Goal: Transaction & Acquisition: Purchase product/service

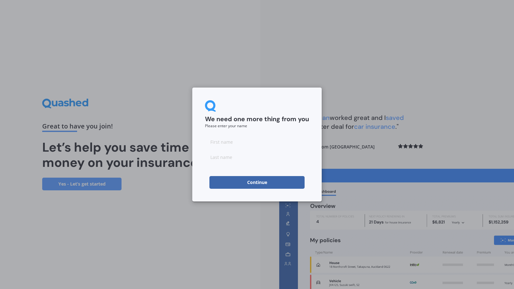
click at [214, 141] on input at bounding box center [257, 141] width 104 height 13
type input "[PERSON_NAME]"
click at [214, 158] on input at bounding box center [257, 157] width 104 height 13
type input "n"
type input "[PERSON_NAME]"
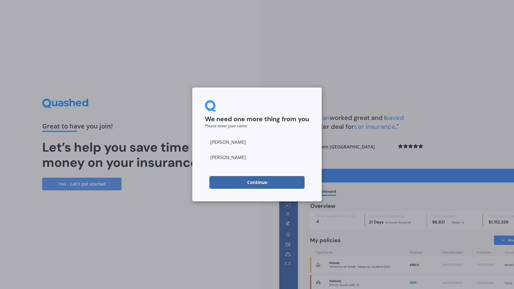
click at [216, 180] on button "Continue" at bounding box center [256, 182] width 95 height 13
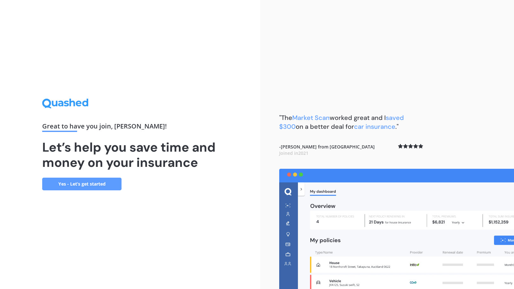
click at [104, 182] on link "Yes - Let’s get started" at bounding box center [81, 184] width 79 height 13
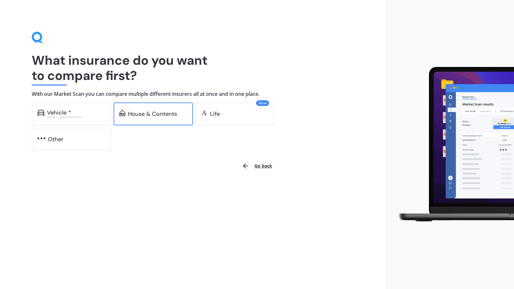
click at [151, 111] on div "House & Contents" at bounding box center [152, 114] width 49 height 6
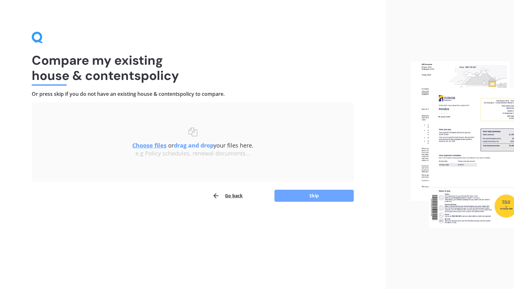
click at [303, 196] on button "Skip" at bounding box center [313, 196] width 79 height 12
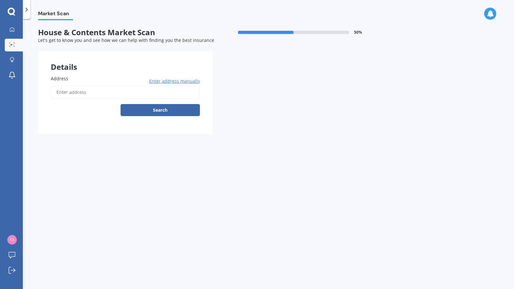
click at [81, 92] on input "Address" at bounding box center [125, 92] width 149 height 13
type input "[STREET_ADDRESS]"
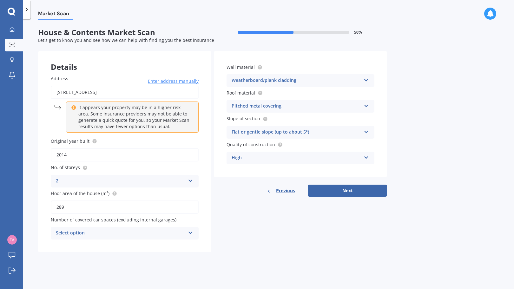
click at [192, 179] on icon at bounding box center [190, 179] width 5 height 4
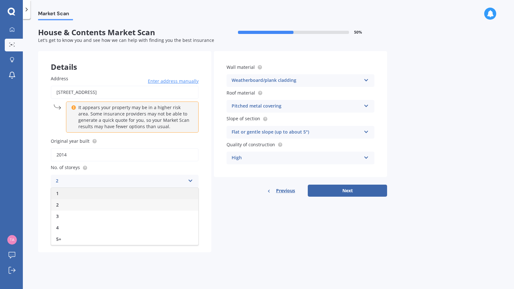
click at [118, 192] on div "1" at bounding box center [124, 193] width 147 height 11
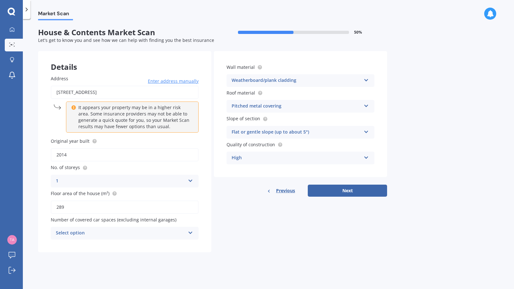
click at [92, 156] on input "2014" at bounding box center [125, 154] width 148 height 13
type input "2"
